Goal: Navigation & Orientation: Find specific page/section

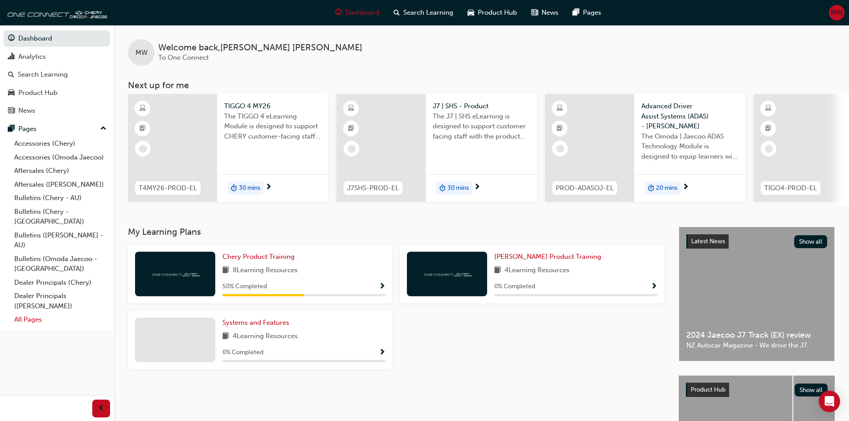
click at [31, 313] on link "All Pages" at bounding box center [60, 320] width 99 height 14
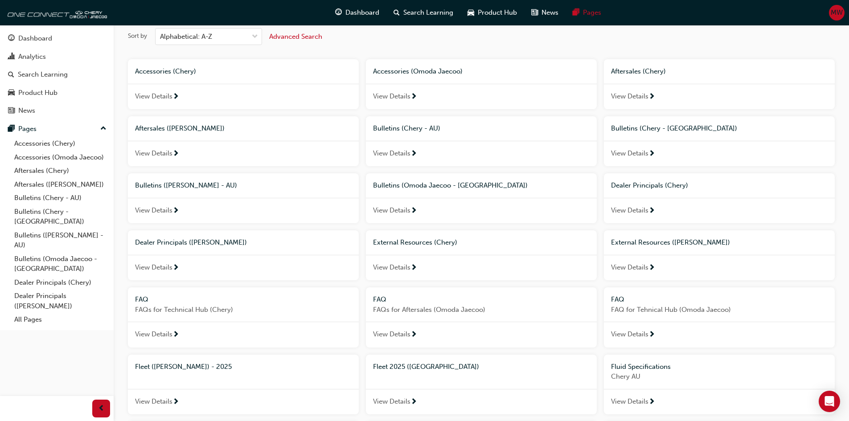
scroll to position [89, 0]
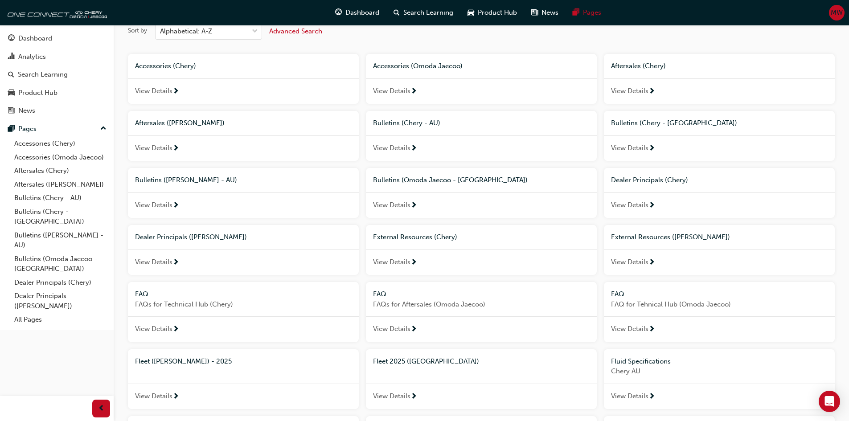
click at [423, 236] on span "External Resources (Chery)" at bounding box center [415, 237] width 84 height 8
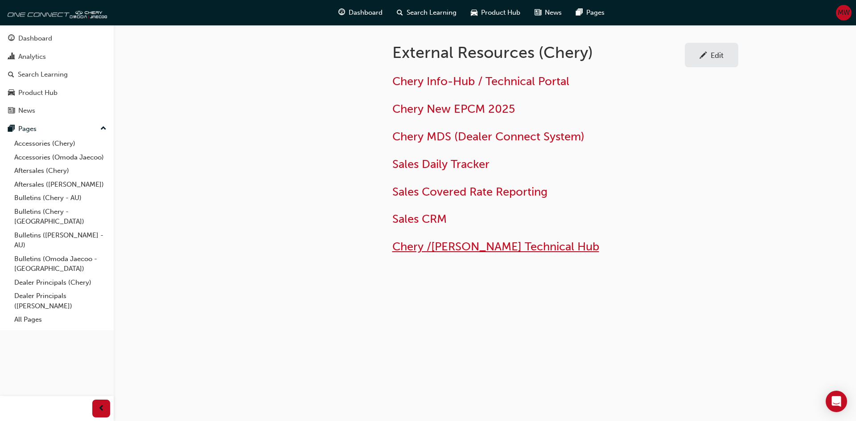
click at [453, 247] on span "Chery /[PERSON_NAME] Technical Hub" at bounding box center [495, 247] width 207 height 14
